Goal: Find specific page/section: Find specific page/section

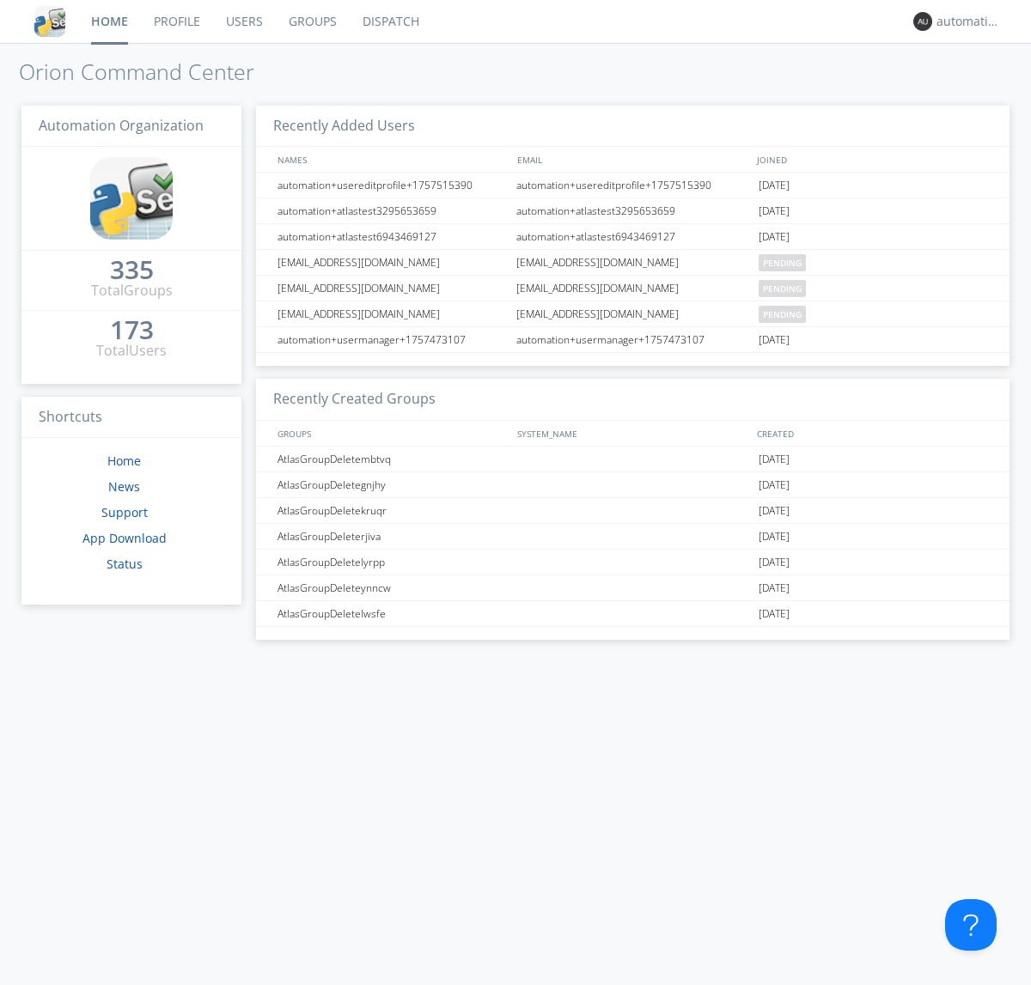
click at [389, 21] on link "Dispatch" at bounding box center [391, 21] width 82 height 43
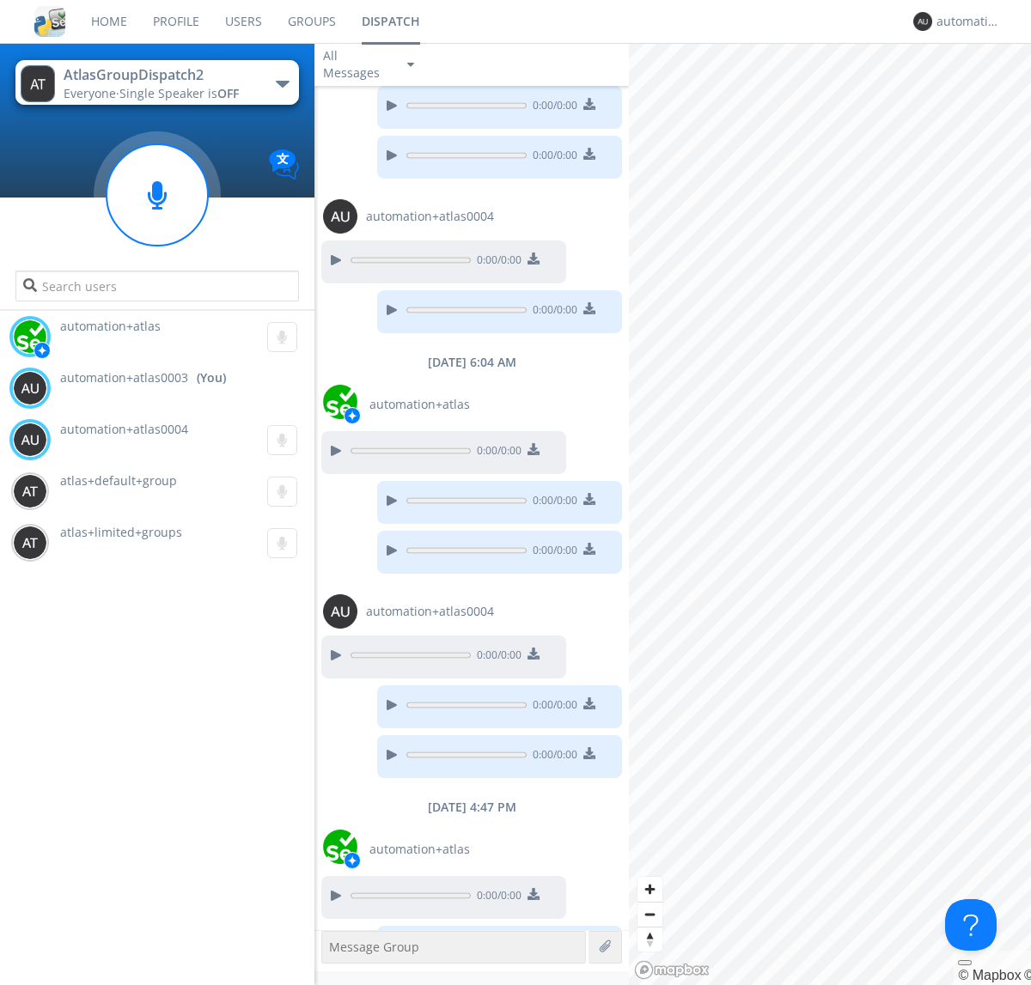
scroll to position [771, 0]
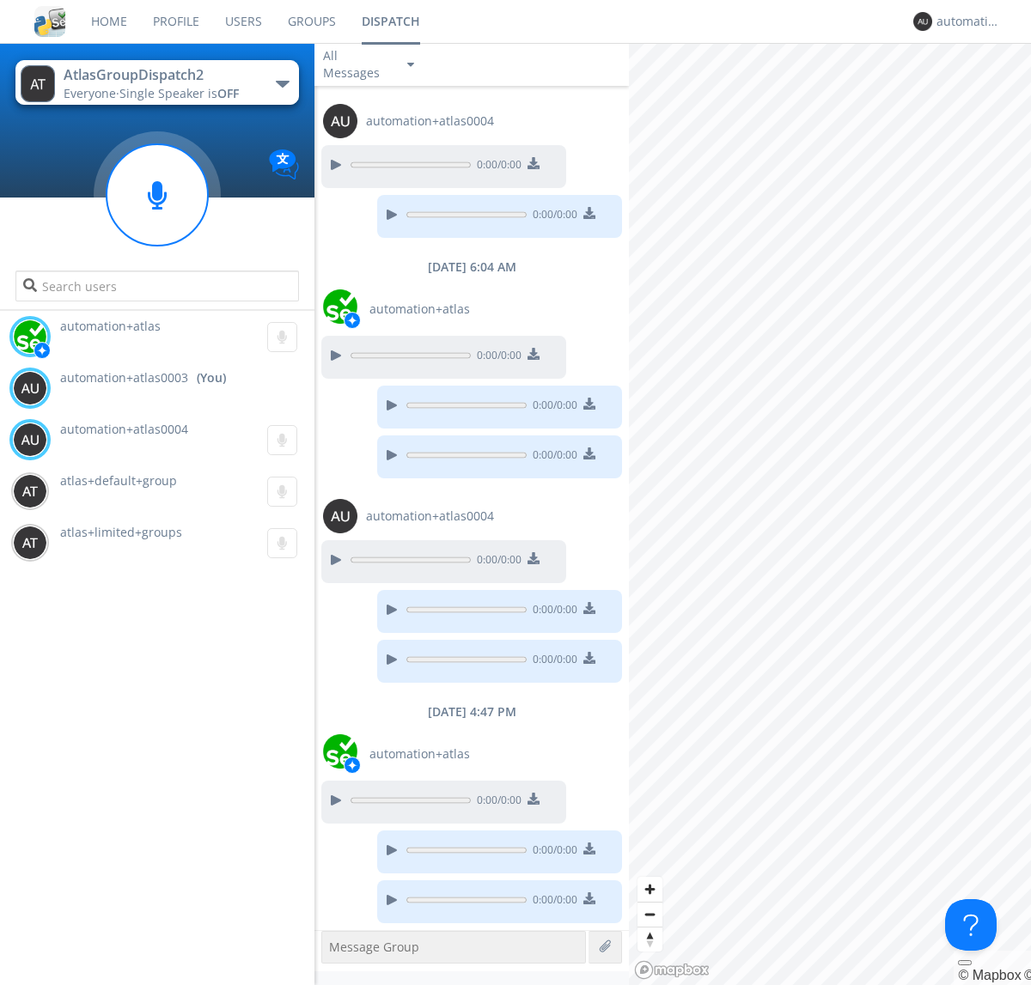
click at [282, 83] on div "button" at bounding box center [283, 84] width 14 height 7
click at [0, 0] on span "AtlasGroupDispatch3" at bounding box center [0, 0] width 0 height 0
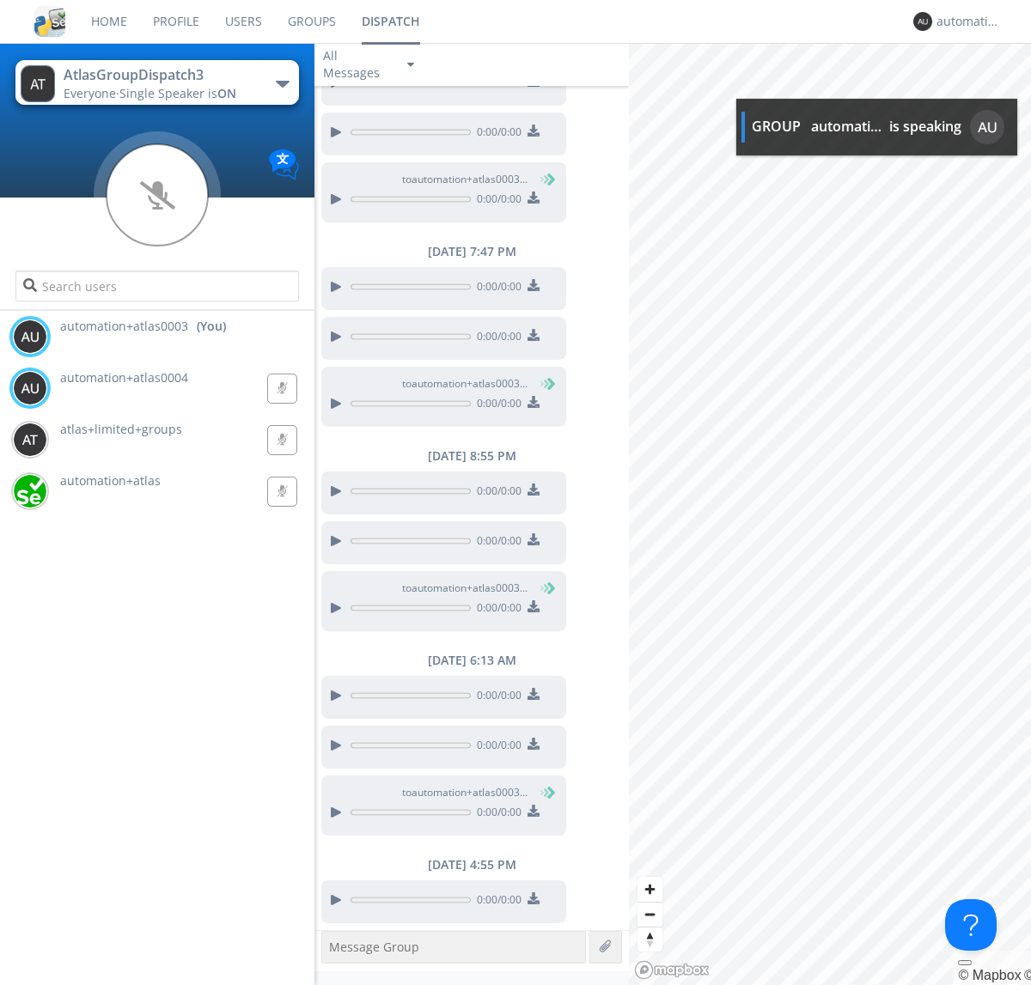
scroll to position [159, 0]
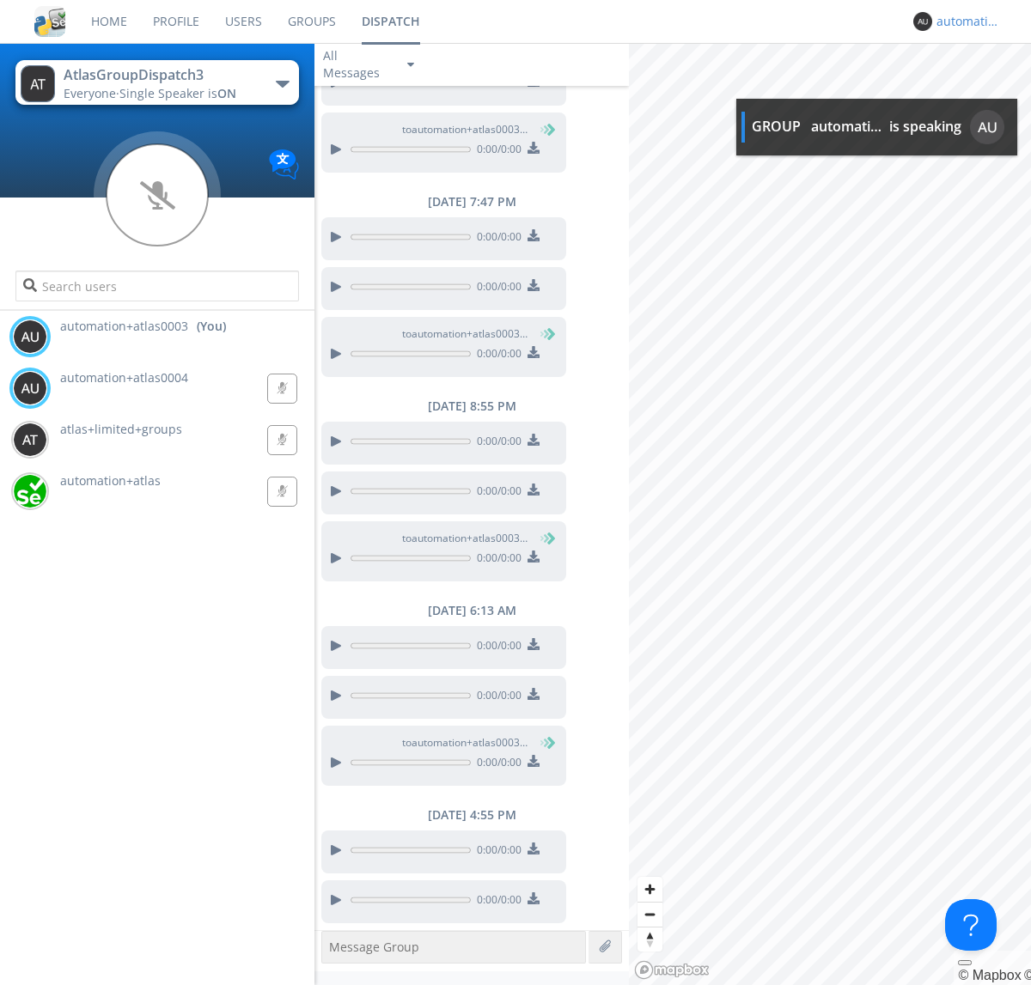
click at [964, 21] on div "automation+atlas0003" at bounding box center [968, 21] width 64 height 17
